Goal: Task Accomplishment & Management: Manage account settings

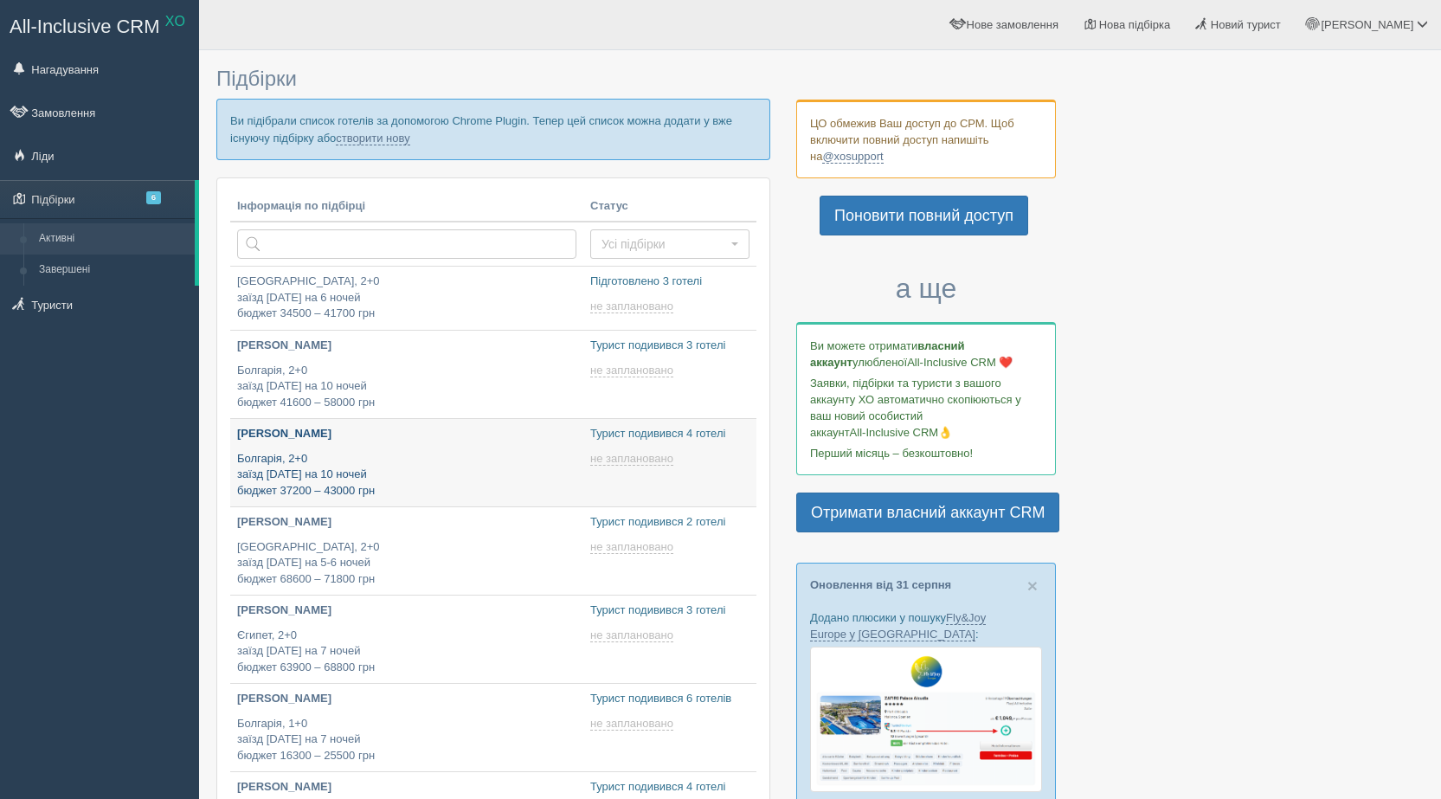
type input "[DATE] 15:30"
type input "2025-09-01 16:05"
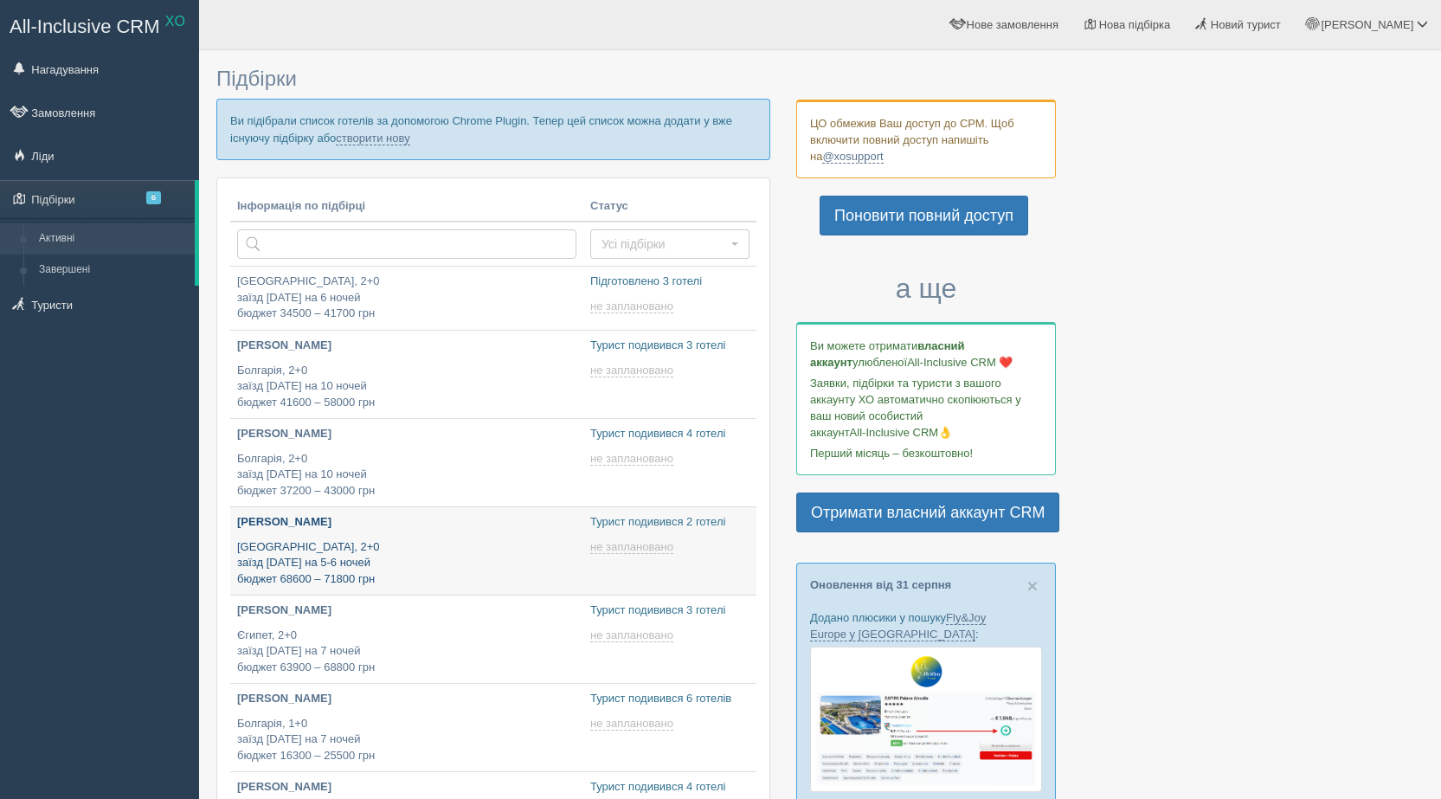
type input "[DATE] 16:50"
click at [1210, 277] on div at bounding box center [819, 658] width 1207 height 1199
type input "[DATE] 12:45"
click at [833, 157] on link "@xosupport" at bounding box center [852, 157] width 61 height 14
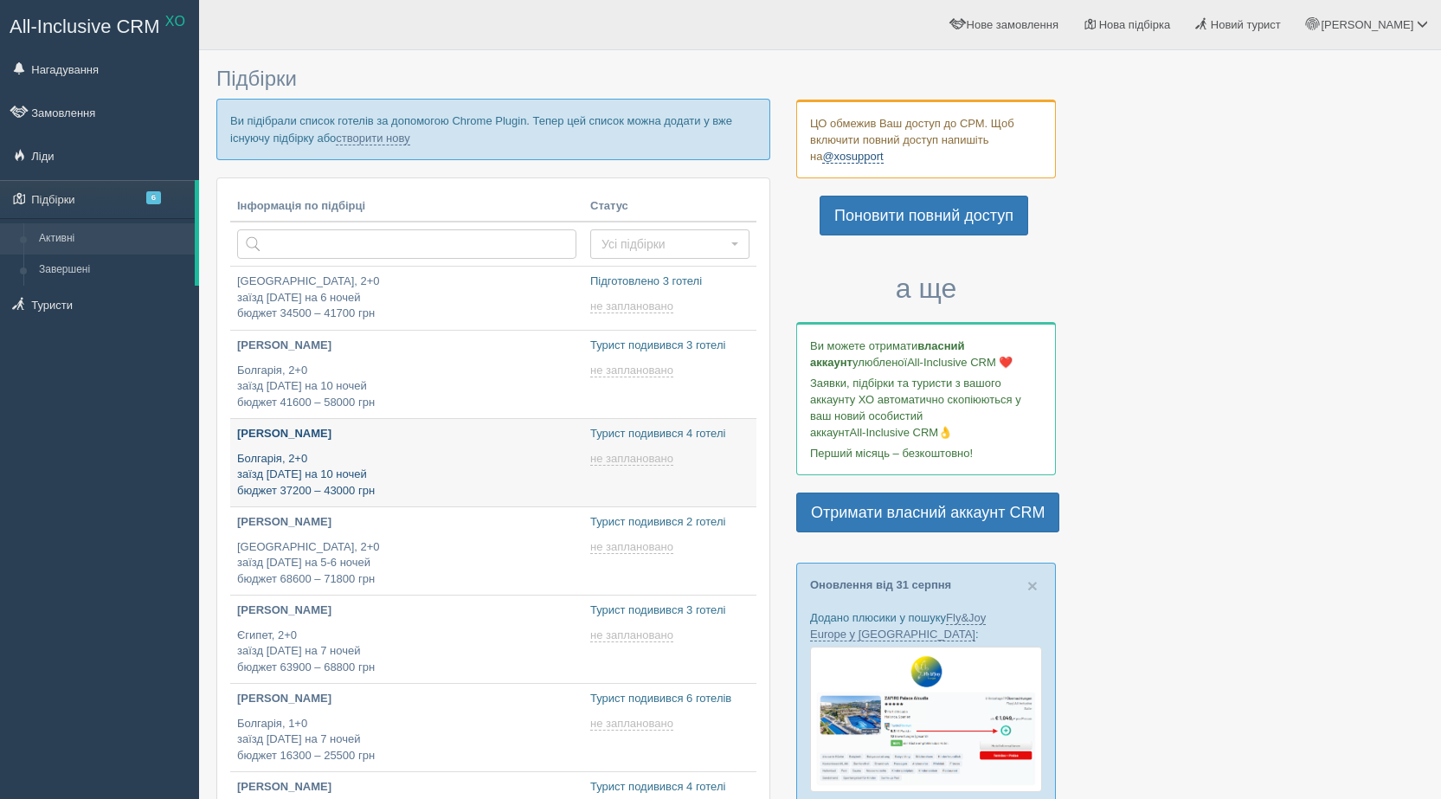
type input "[DATE] 15:30"
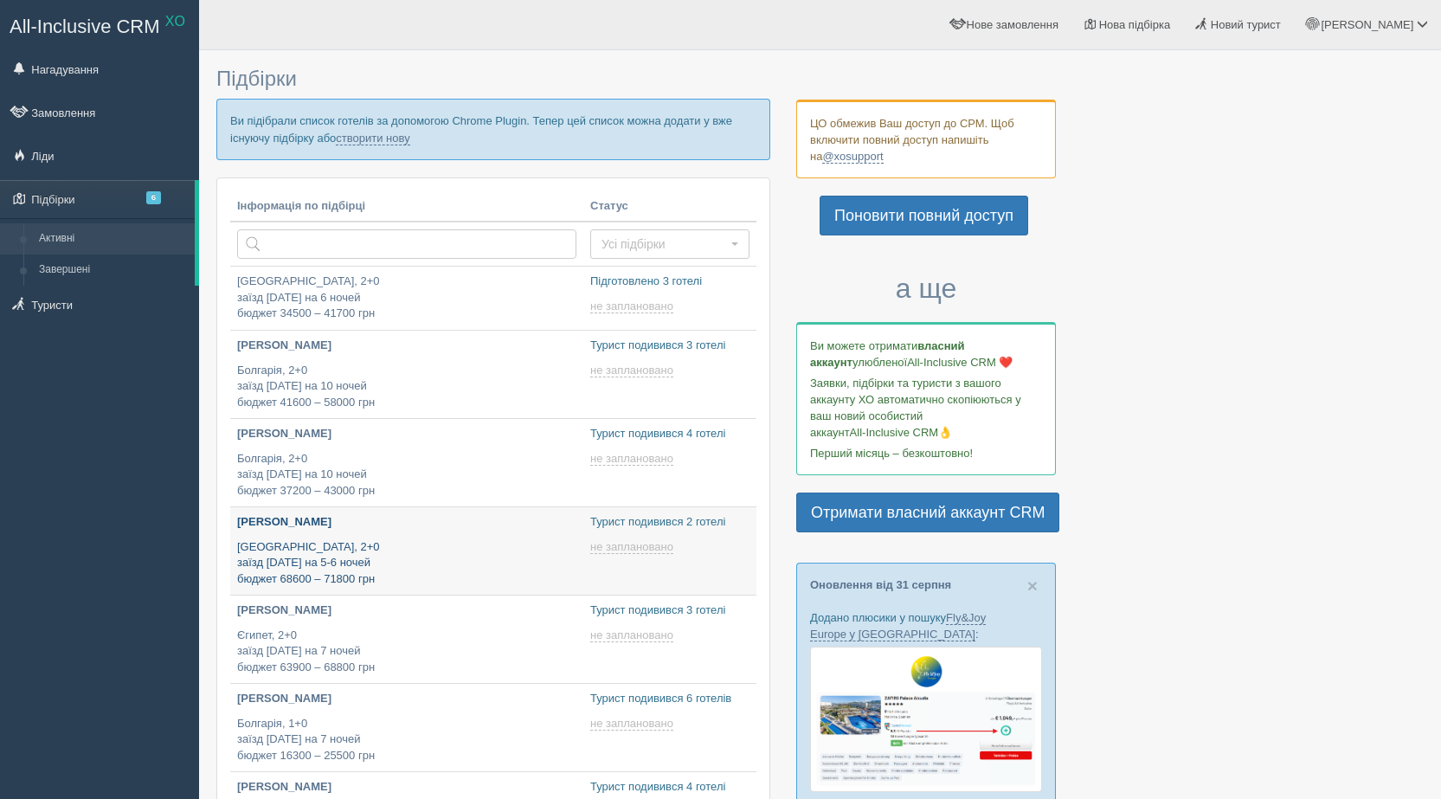
type input "[DATE] 16:50"
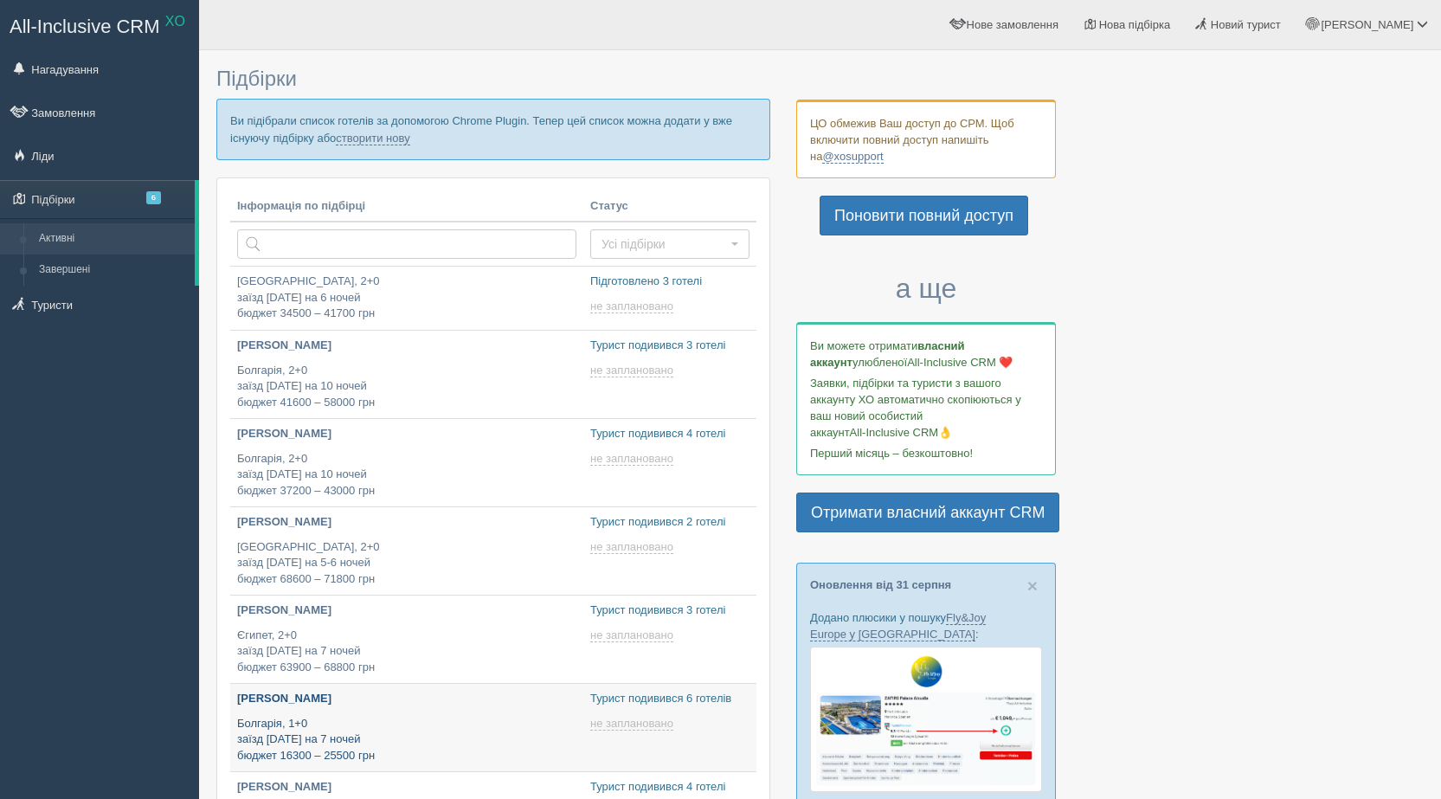
type input "[DATE] 15:45"
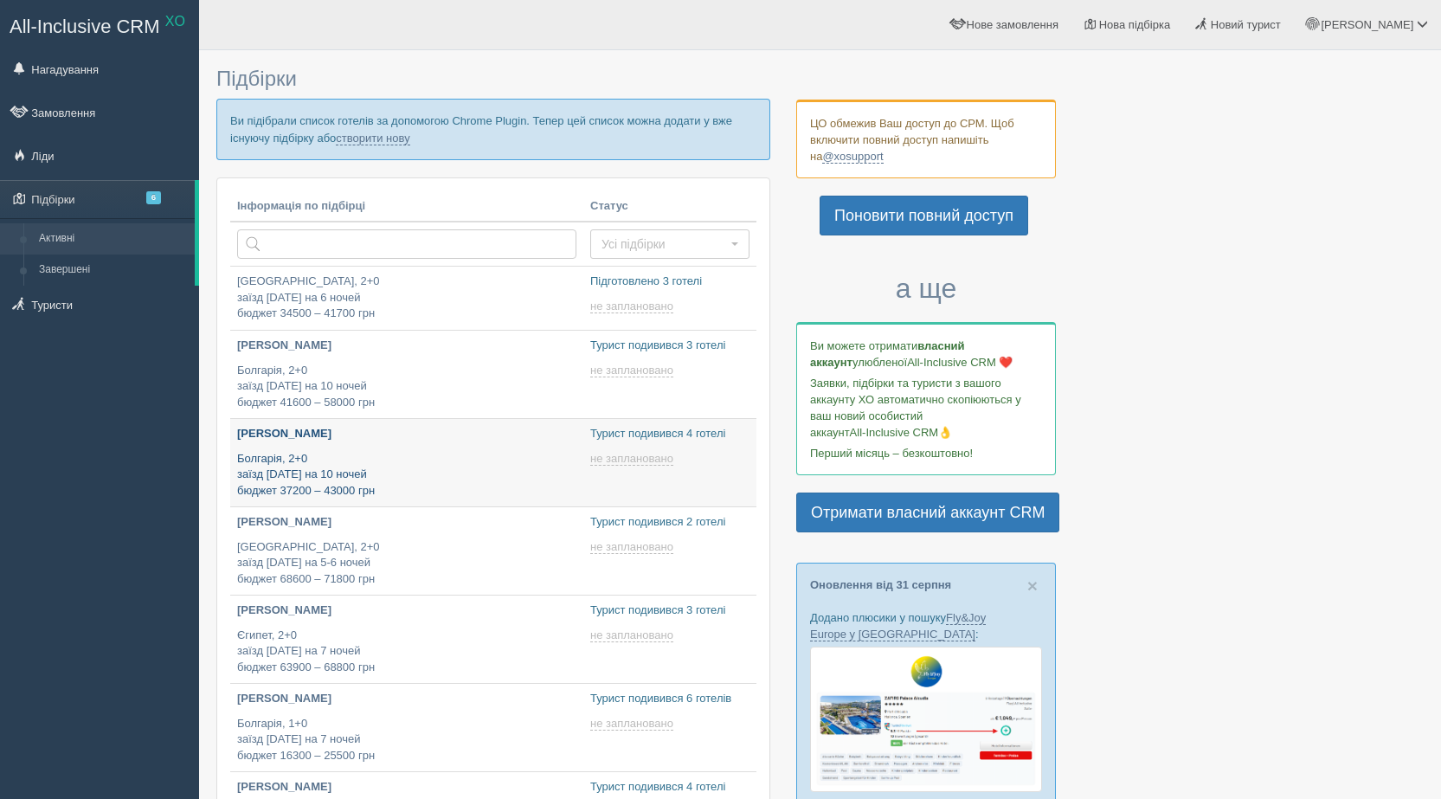
type input "[DATE] 15:30"
